Goal: Find specific fact: Find contact information

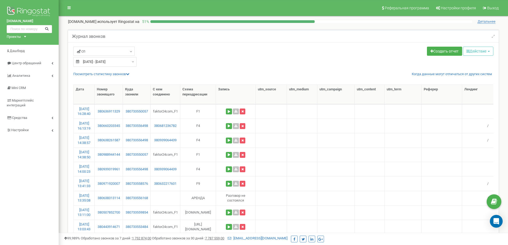
select select "50"
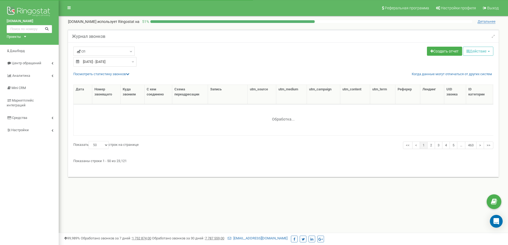
select select "50"
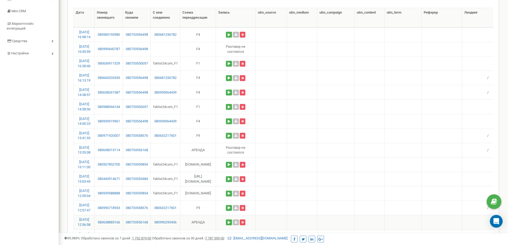
scroll to position [80, 0]
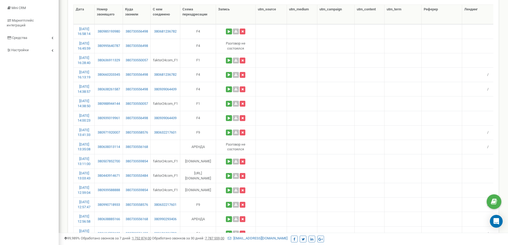
drag, startPoint x: 122, startPoint y: 207, endPoint x: 38, endPoint y: 170, distance: 91.0
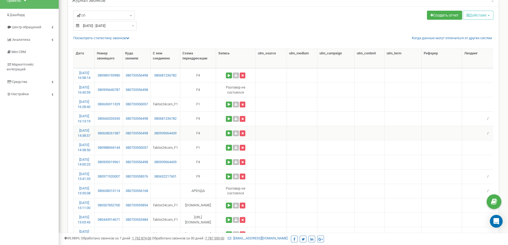
scroll to position [27, 0]
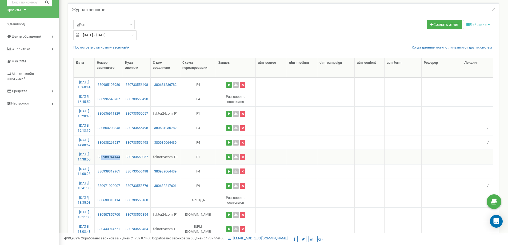
drag, startPoint x: 123, startPoint y: 154, endPoint x: 102, endPoint y: 159, distance: 21.9
click at [102, 159] on td "380988944144" at bounding box center [109, 157] width 28 height 14
copy link "0988944144"
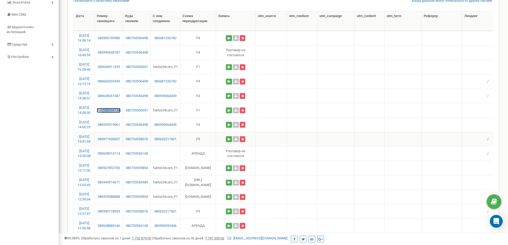
scroll to position [107, 0]
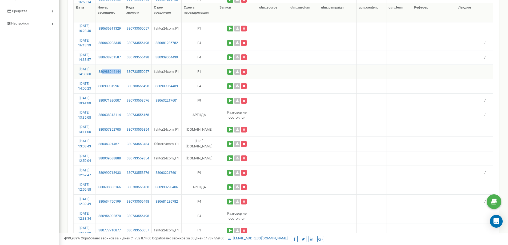
copy link "0988944144"
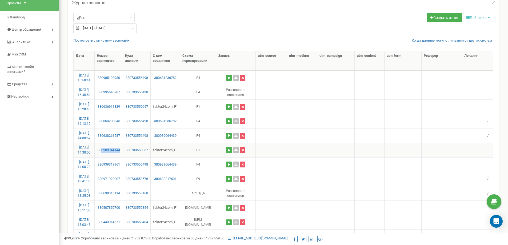
scroll to position [0, 0]
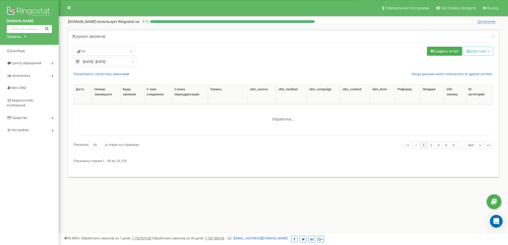
select select "50"
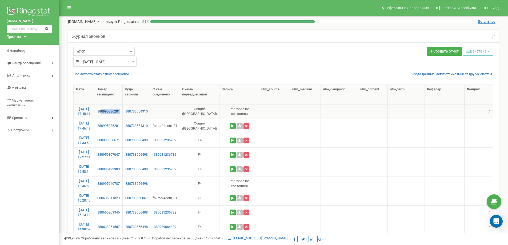
drag, startPoint x: 123, startPoint y: 109, endPoint x: 102, endPoint y: 113, distance: 20.6
click at [102, 113] on td "380995386281" at bounding box center [108, 111] width 28 height 14
copy link "0995386281"
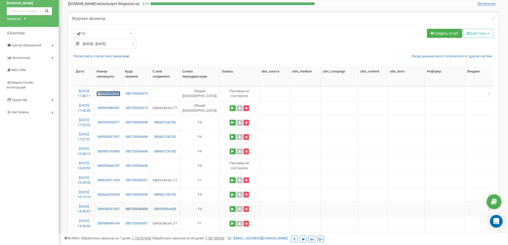
scroll to position [27, 0]
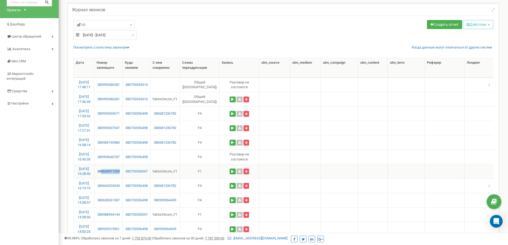
drag, startPoint x: 123, startPoint y: 170, endPoint x: 103, endPoint y: 173, distance: 20.1
click at [103, 173] on td "380636911329" at bounding box center [108, 171] width 28 height 14
copy link "0636911329"
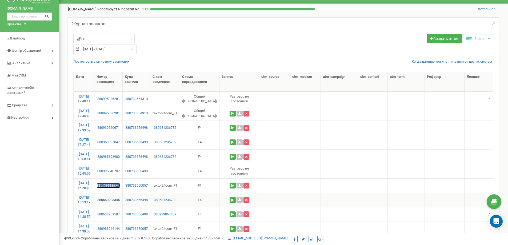
scroll to position [0, 0]
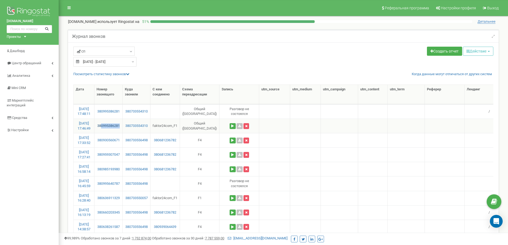
drag, startPoint x: 123, startPoint y: 125, endPoint x: 102, endPoint y: 127, distance: 21.2
click at [102, 127] on td "380995386281" at bounding box center [108, 126] width 28 height 14
copy link "0995386281"
